Goal: Find specific page/section: Find specific page/section

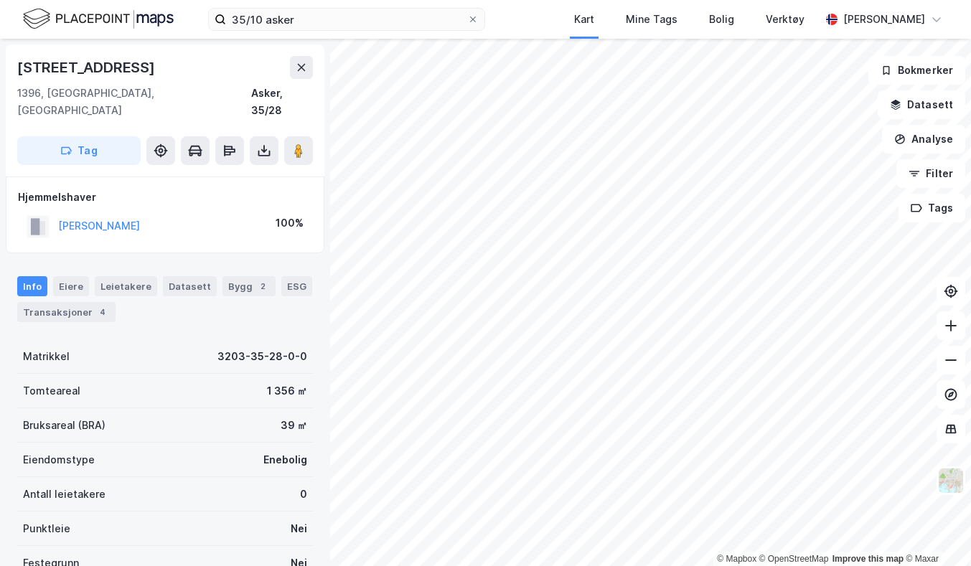
click at [137, 29] on img at bounding box center [98, 18] width 151 height 25
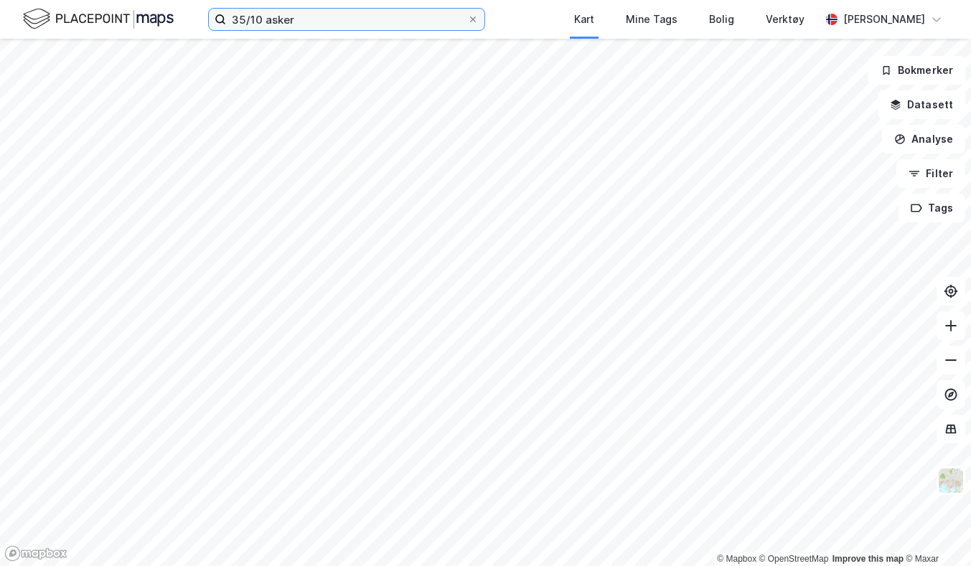
click at [342, 19] on input "35/10 asker" at bounding box center [346, 20] width 241 height 22
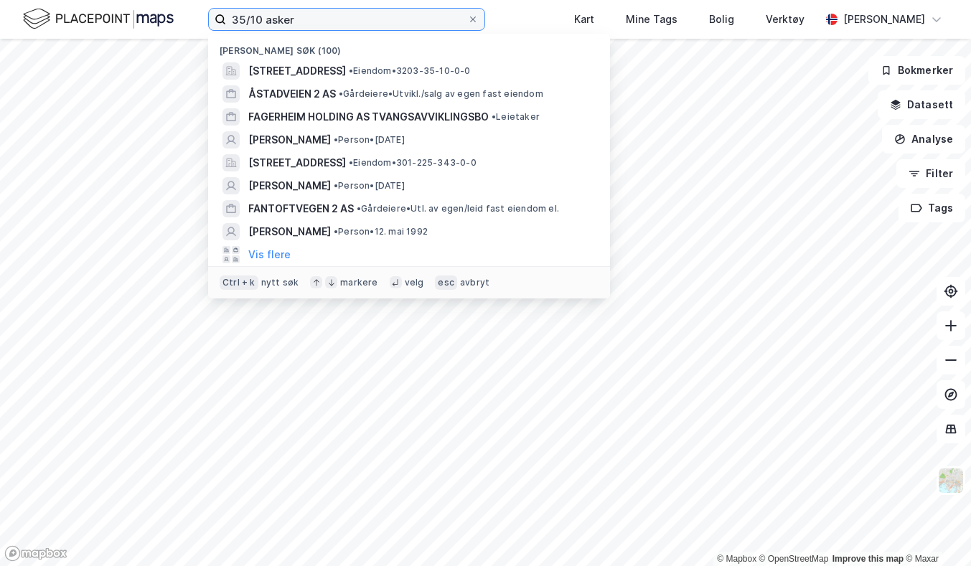
click at [342, 19] on input "35/10 asker" at bounding box center [346, 20] width 241 height 22
paste input "56/2411"
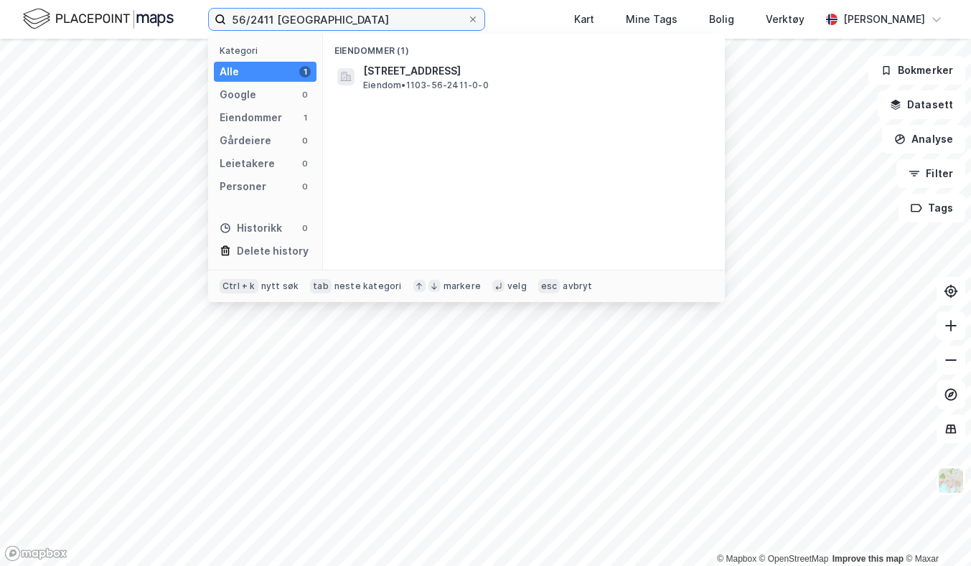
type input "56/2411 stavanger"
click at [442, 75] on span "[STREET_ADDRESS]" at bounding box center [535, 70] width 345 height 17
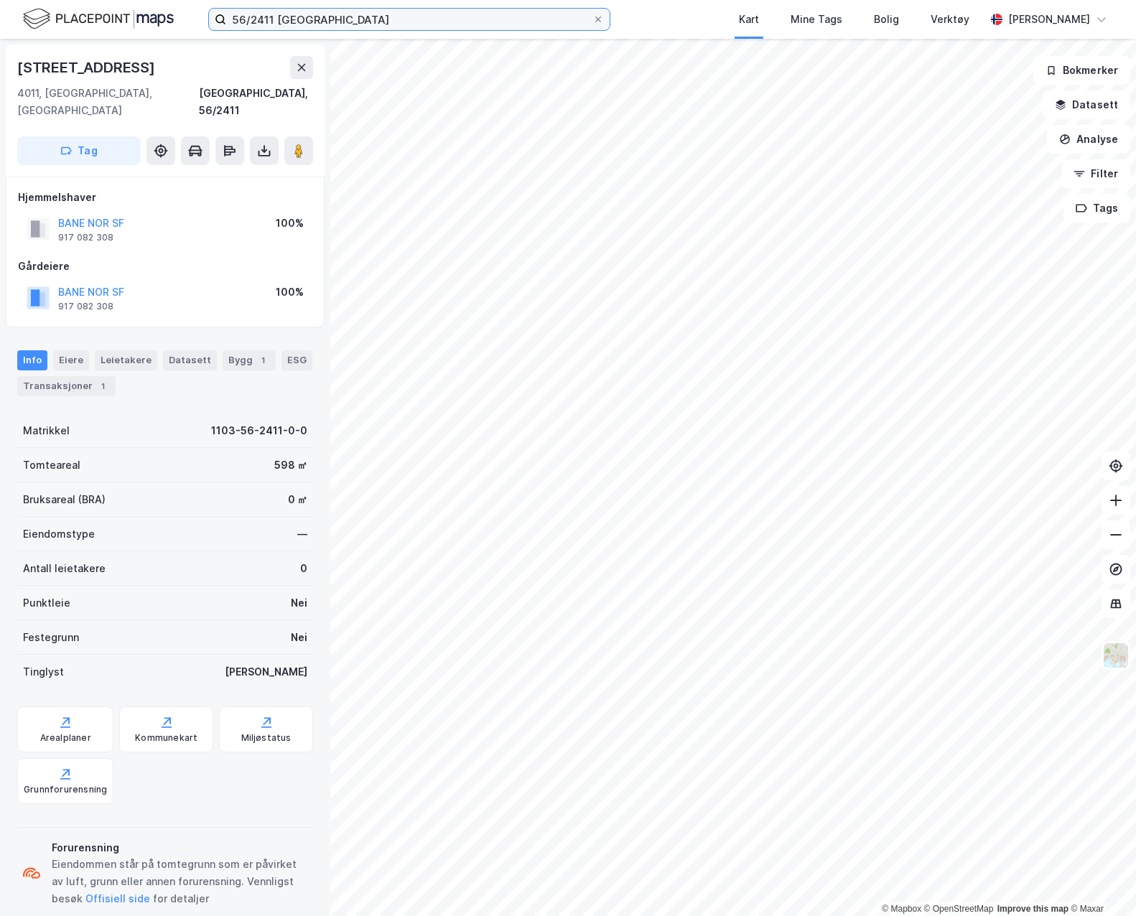
click at [304, 9] on input "56/2411 stavanger" at bounding box center [409, 20] width 366 height 22
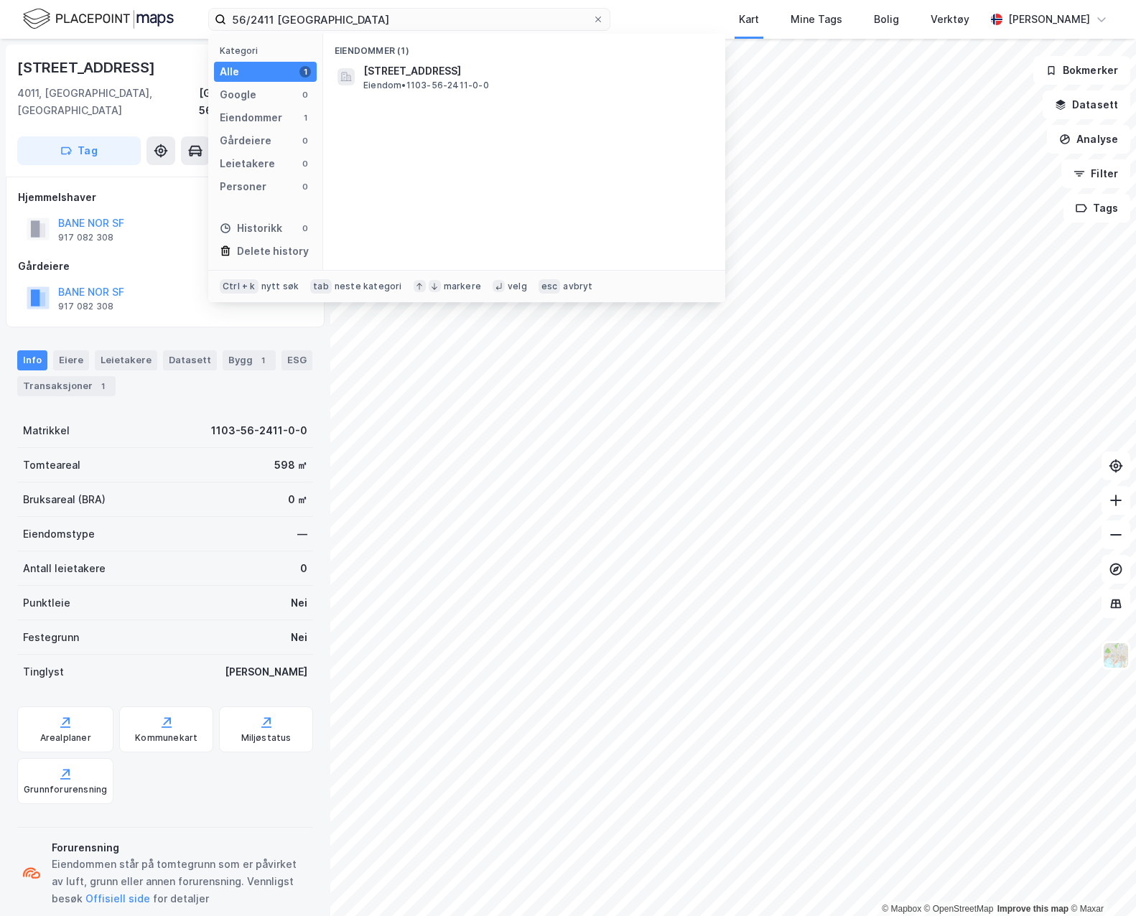
click at [401, 65] on span "[STREET_ADDRESS]" at bounding box center [535, 70] width 345 height 17
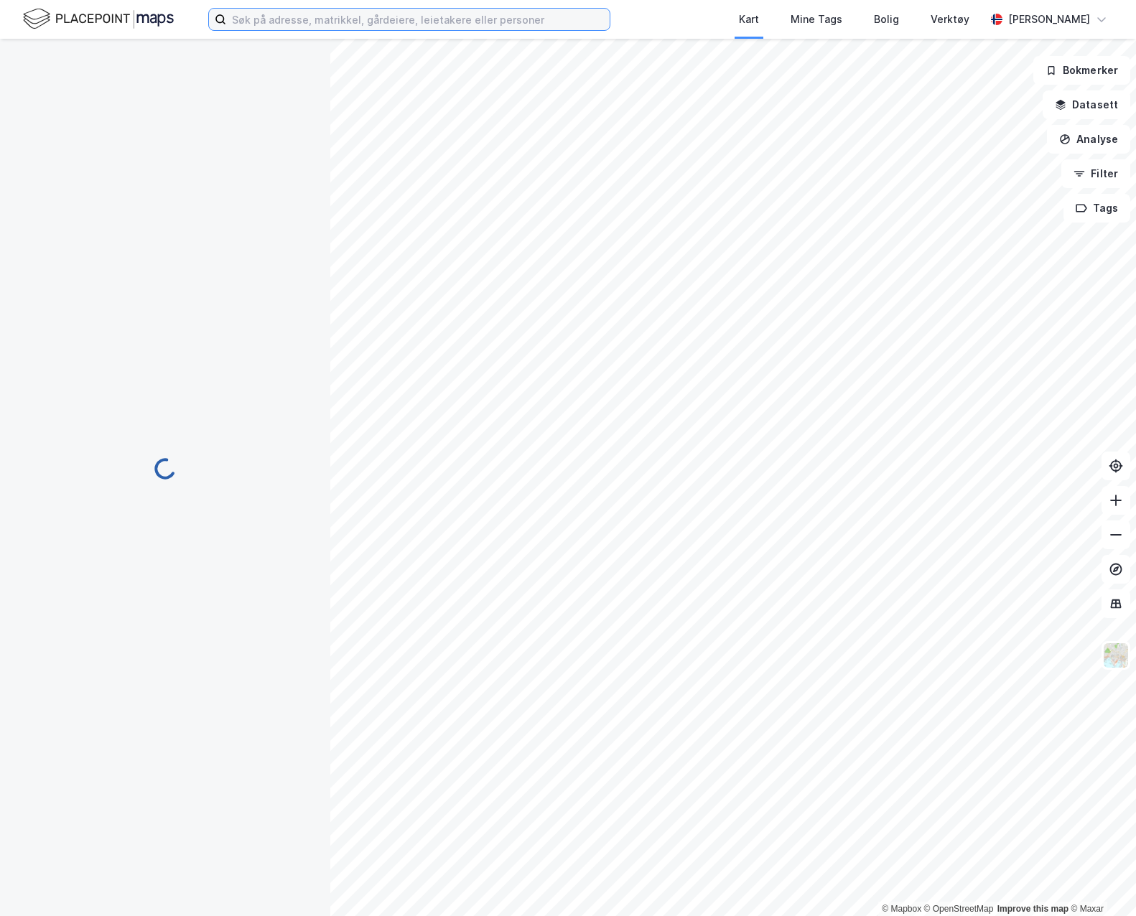
click at [335, 19] on input at bounding box center [417, 20] width 383 height 22
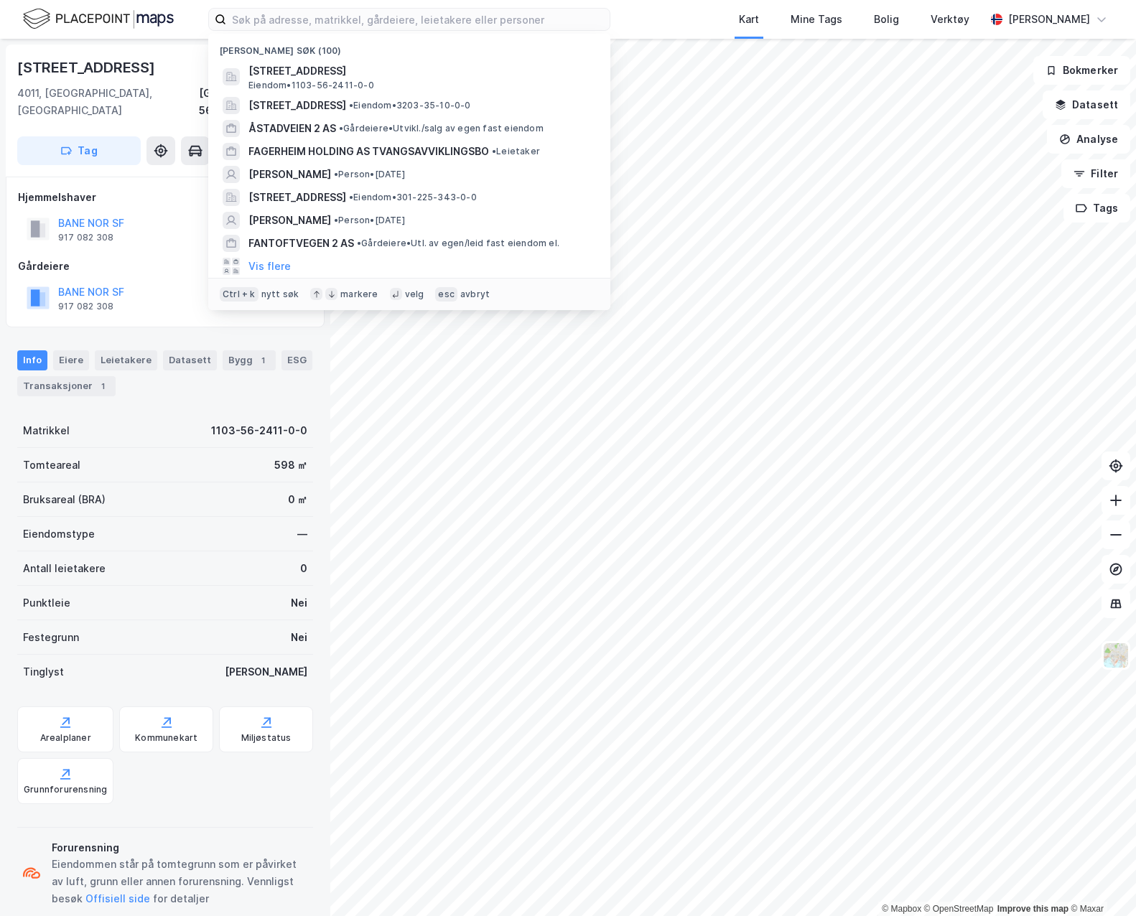
click at [332, 67] on span "[STREET_ADDRESS]" at bounding box center [420, 70] width 345 height 17
